Goal: Information Seeking & Learning: Check status

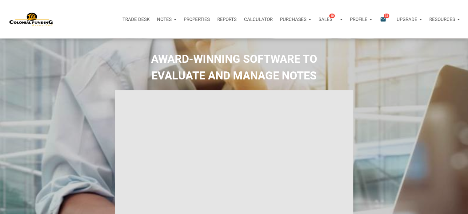
click at [385, 14] on span "31" at bounding box center [387, 15] width 6 height 5
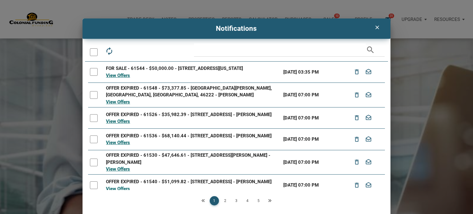
click at [374, 27] on icon "clear" at bounding box center [376, 27] width 7 height 6
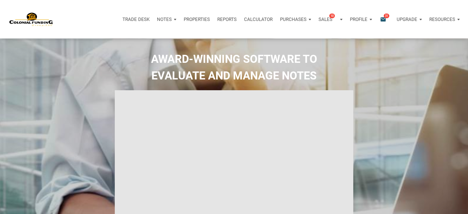
click at [166, 18] on p "Notes" at bounding box center [164, 20] width 15 height 6
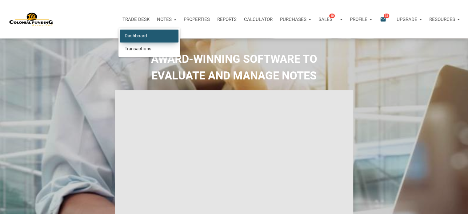
click at [131, 35] on link "Dashboard" at bounding box center [149, 36] width 58 height 13
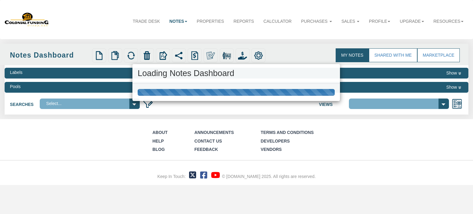
select select "316"
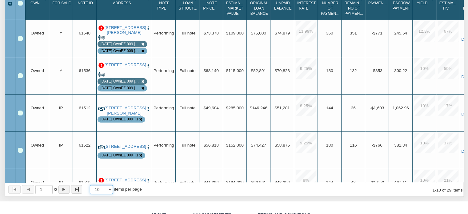
click at [112, 191] on select "10 25 50 100" at bounding box center [101, 189] width 23 height 9
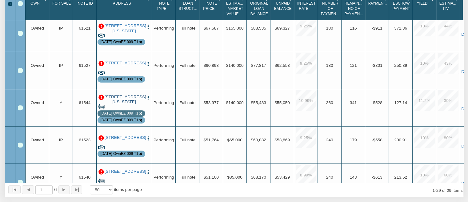
click at [119, 100] on link "5012 Washington Street, Westpoint, IN, 47992" at bounding box center [124, 100] width 39 height 10
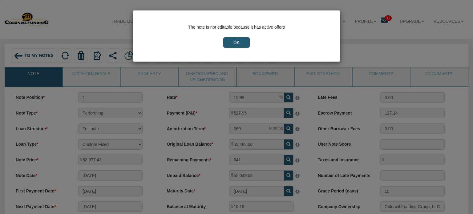
click at [225, 43] on input "OK" at bounding box center [236, 42] width 26 height 10
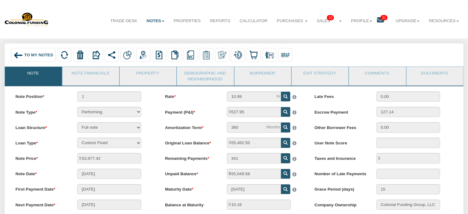
click at [381, 18] on span "31" at bounding box center [384, 17] width 7 height 5
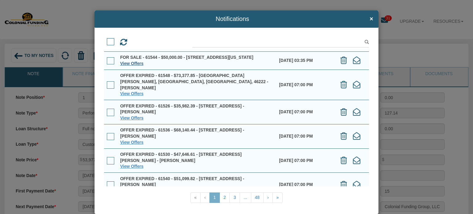
click at [127, 66] on link "View Offers" at bounding box center [131, 63] width 23 height 5
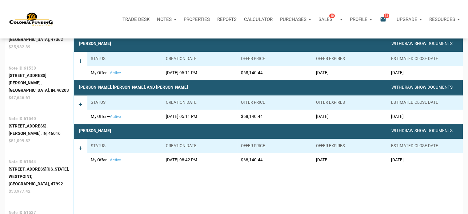
scroll to position [239, 0]
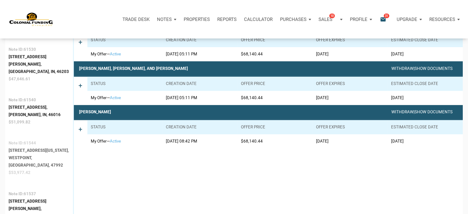
click at [31, 147] on div "5012 Washington Street," at bounding box center [39, 150] width 61 height 7
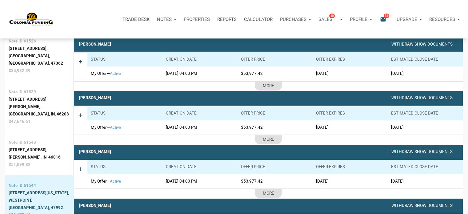
scroll to position [0, 0]
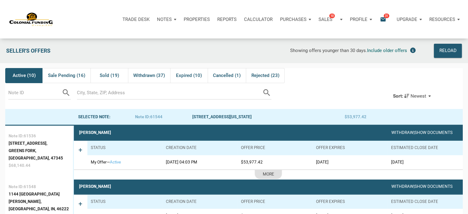
click at [384, 19] on icon "email" at bounding box center [383, 19] width 7 height 7
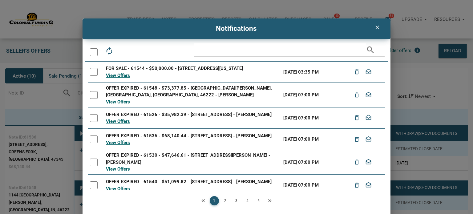
click at [68, 10] on div "clear Notifications autorenew delete_outline drafts email search FOR SALE - 615…" at bounding box center [236, 107] width 473 height 214
click at [111, 77] on link "View Offers" at bounding box center [118, 76] width 24 height 6
